Goal: Task Accomplishment & Management: Manage account settings

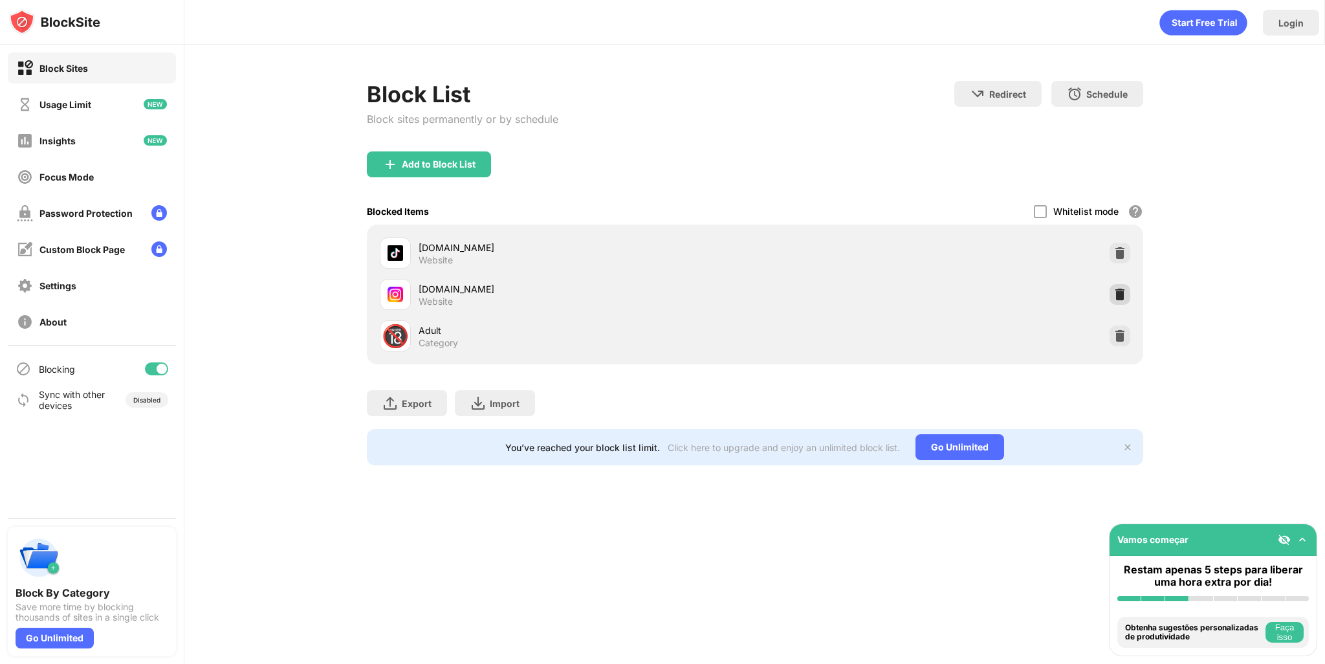
click at [1127, 288] on div at bounding box center [1119, 294] width 21 height 21
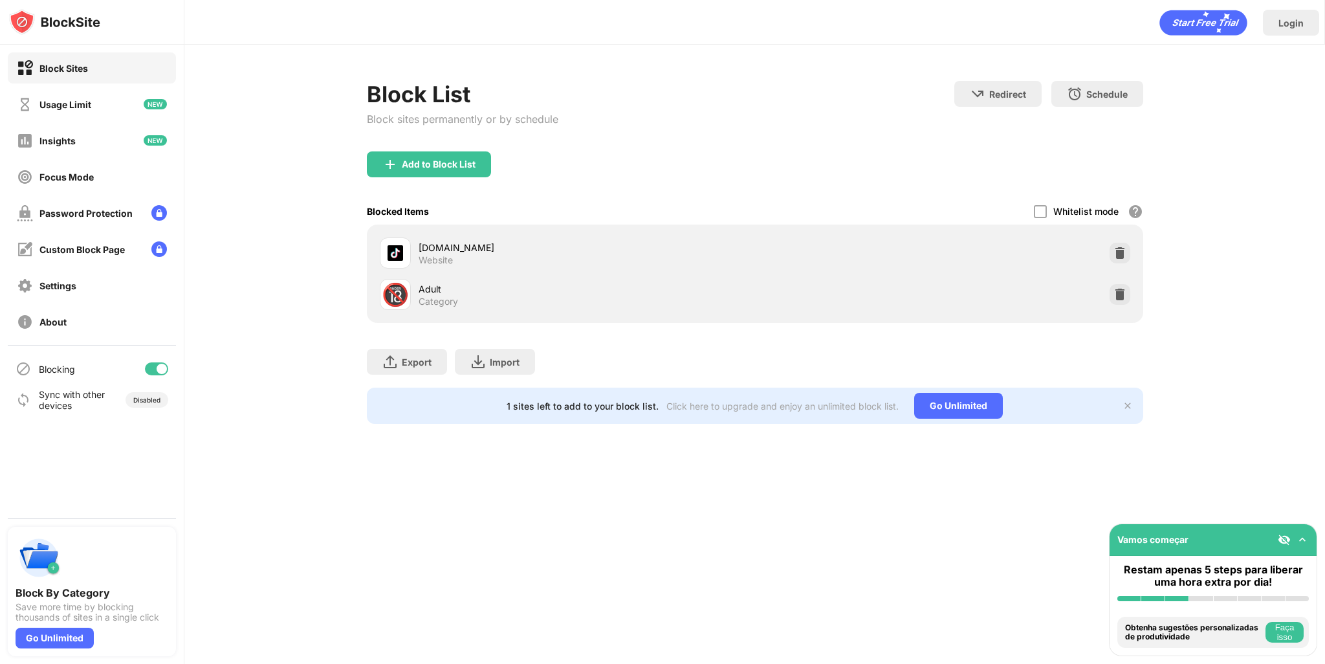
click at [429, 169] on div "Add to Block List" at bounding box center [429, 164] width 124 height 26
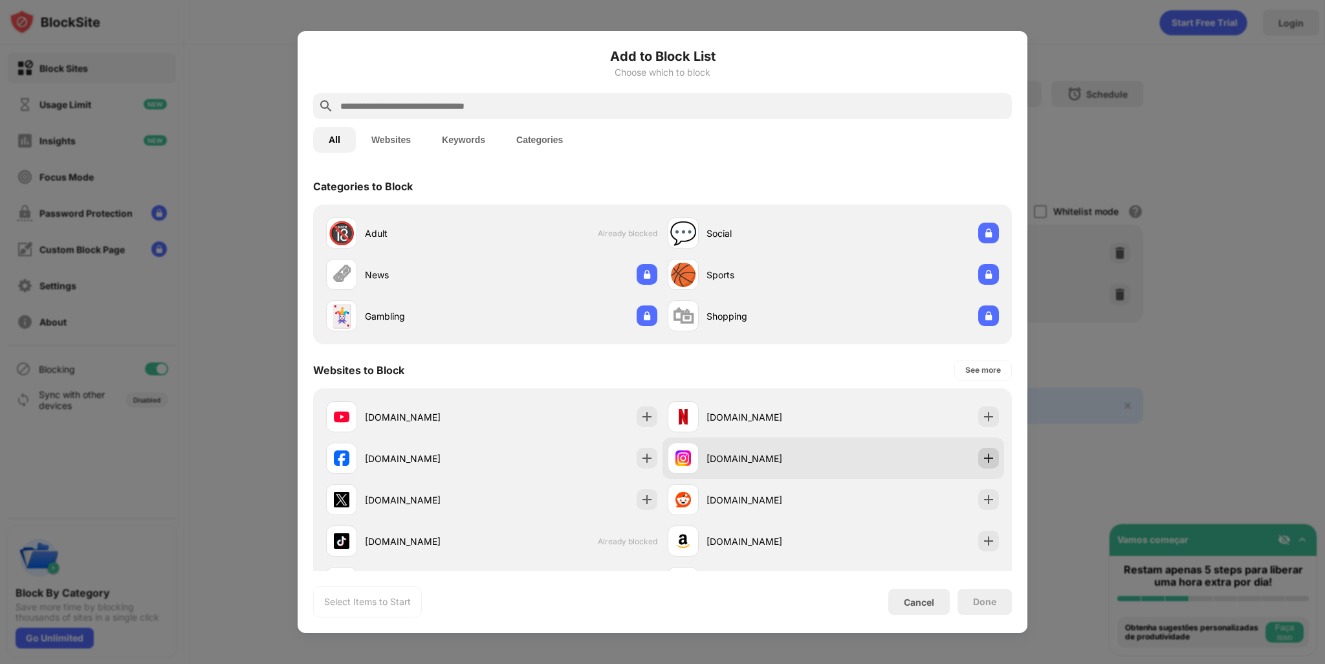
click at [982, 455] on img at bounding box center [988, 457] width 13 height 13
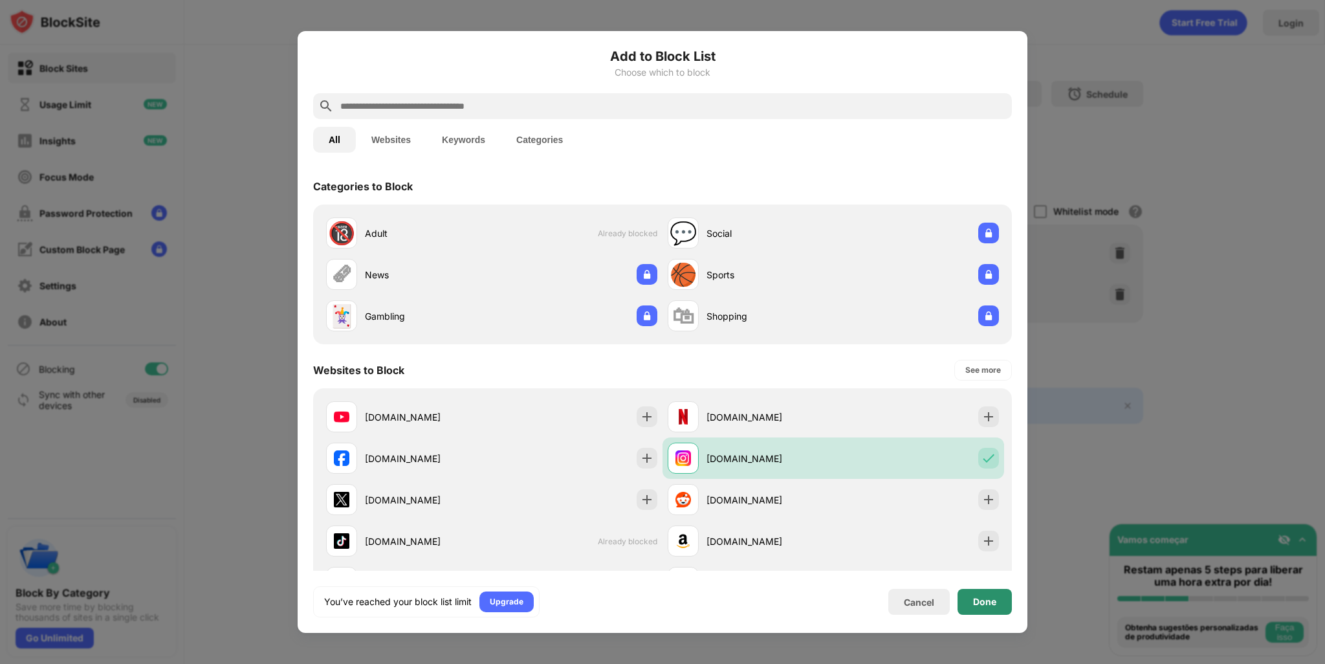
click at [976, 603] on div "Done" at bounding box center [984, 601] width 23 height 10
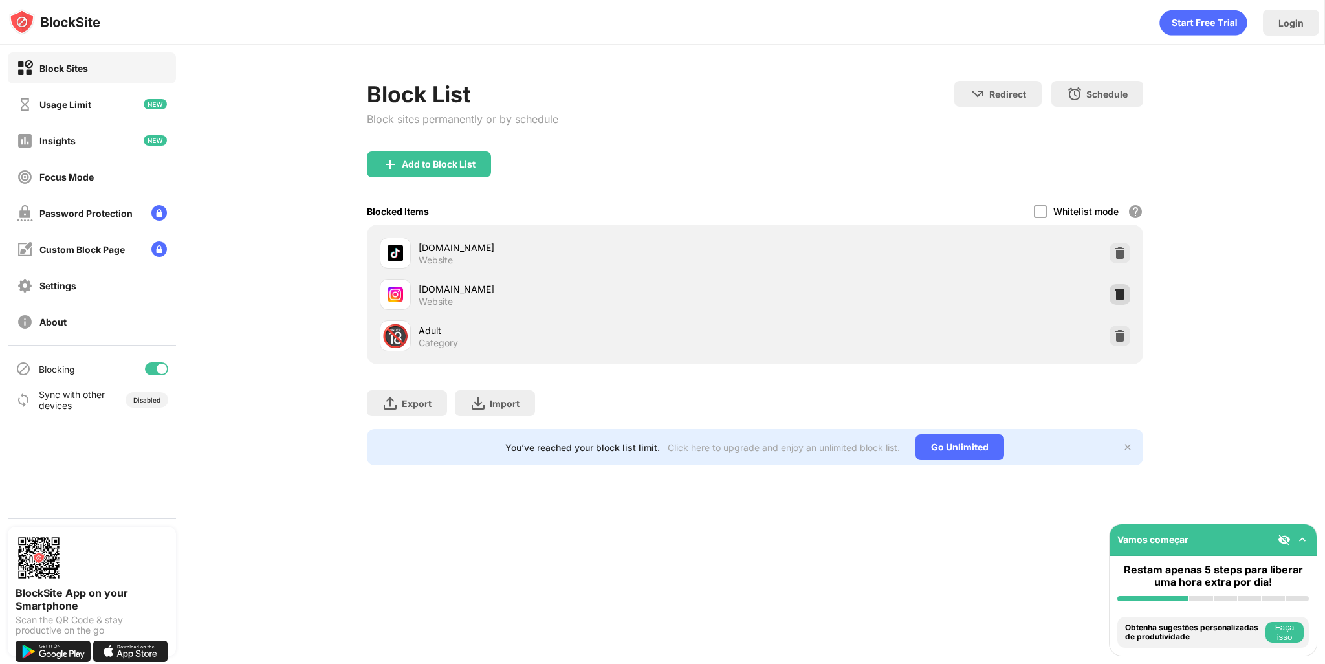
click at [1125, 299] on div at bounding box center [1119, 294] width 21 height 21
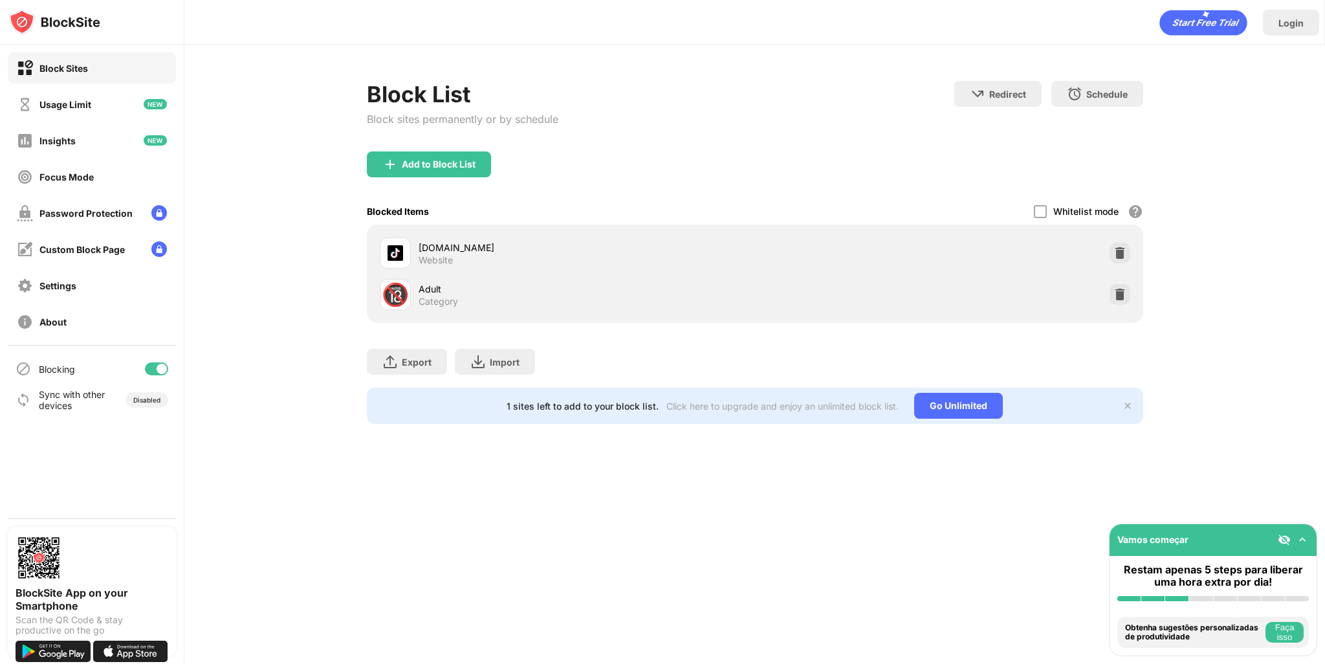
click at [417, 167] on div "Add to Block List" at bounding box center [439, 164] width 74 height 10
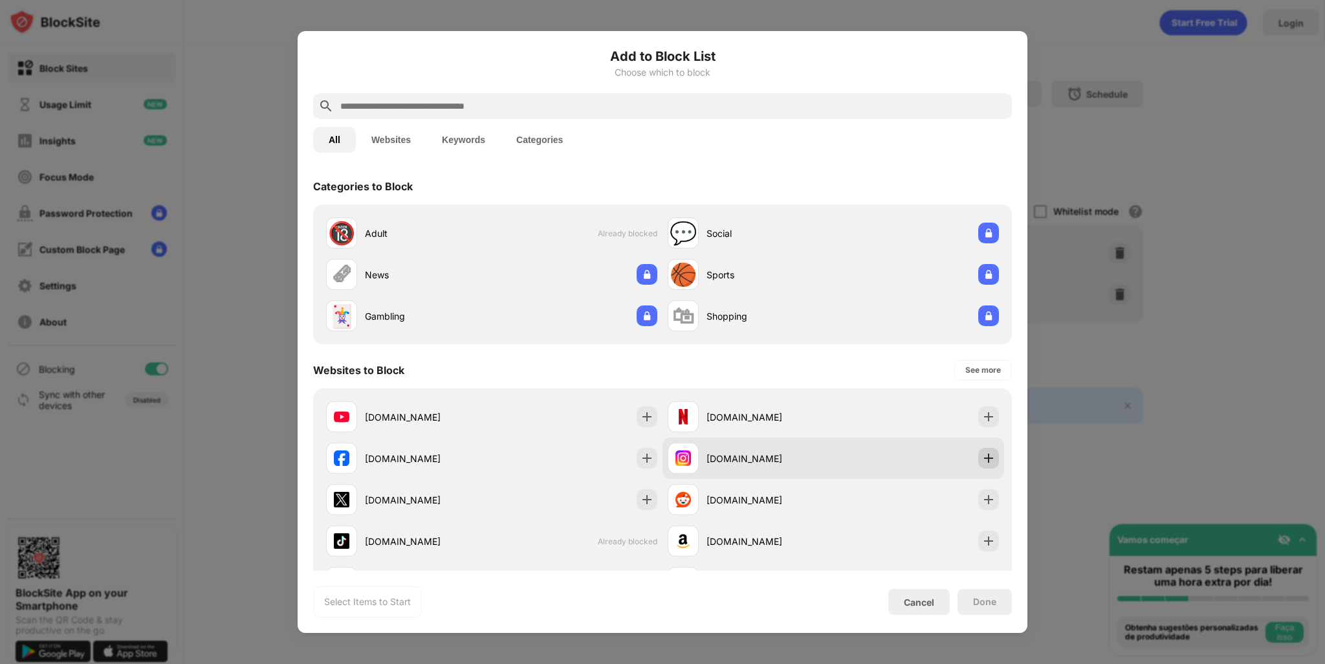
click at [986, 465] on div at bounding box center [988, 458] width 21 height 21
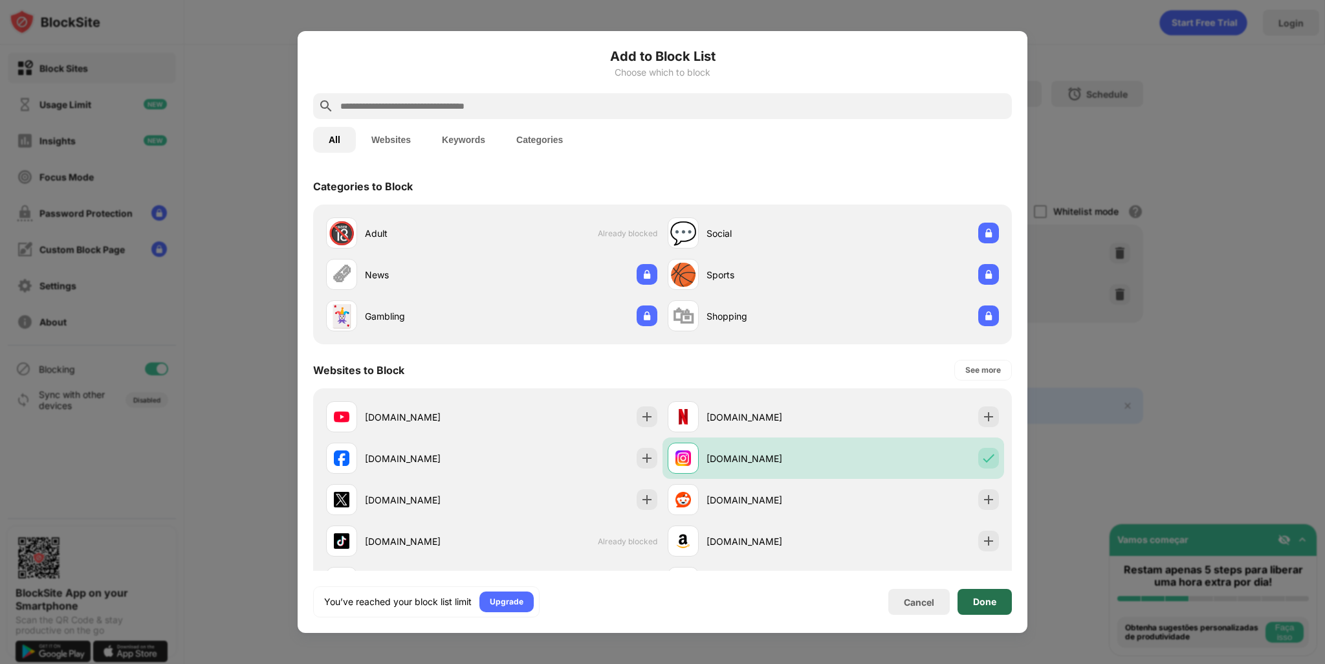
click at [996, 611] on div "Done" at bounding box center [984, 602] width 54 height 26
